Goal: Go to known website: Go to known website

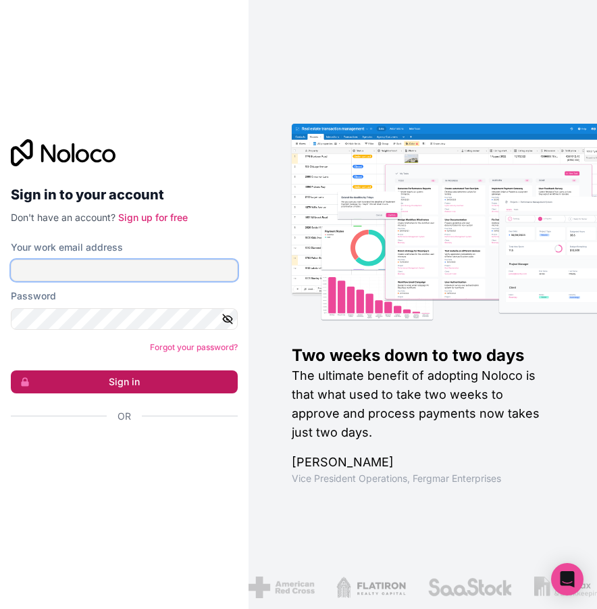
type input "[EMAIL_ADDRESS][DOMAIN_NAME]"
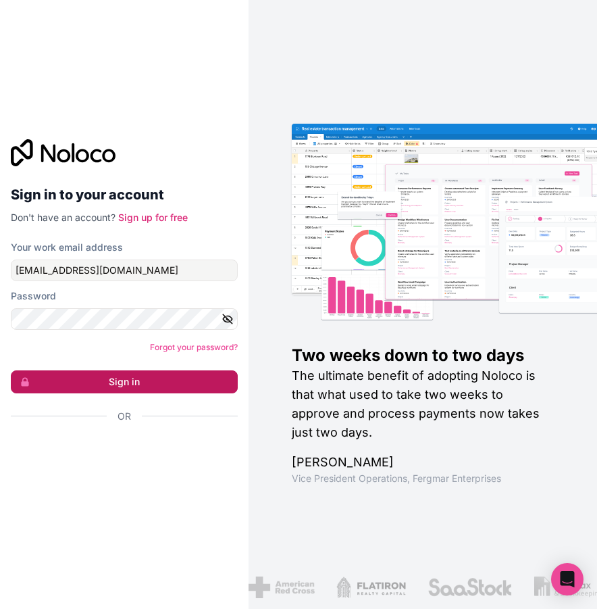
click at [127, 375] on button "Sign in" at bounding box center [124, 381] width 227 height 23
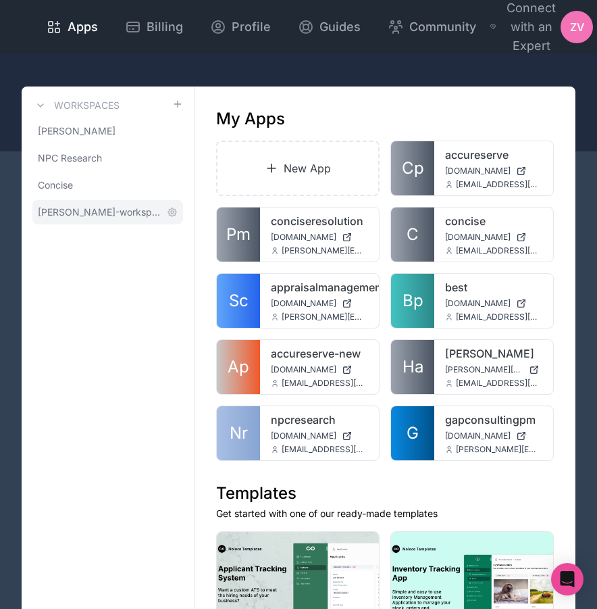
click at [68, 210] on span "jason-heffington-workspace" at bounding box center [100, 212] width 124 height 14
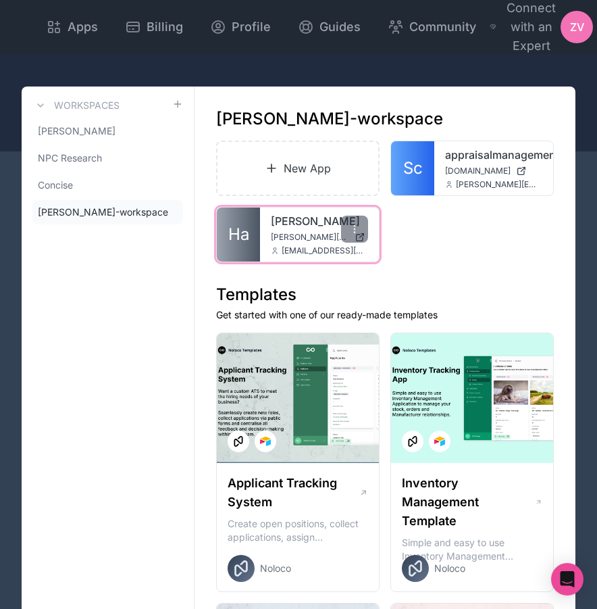
click at [217, 222] on link "Ha" at bounding box center [238, 234] width 43 height 54
